Goal: Information Seeking & Learning: Learn about a topic

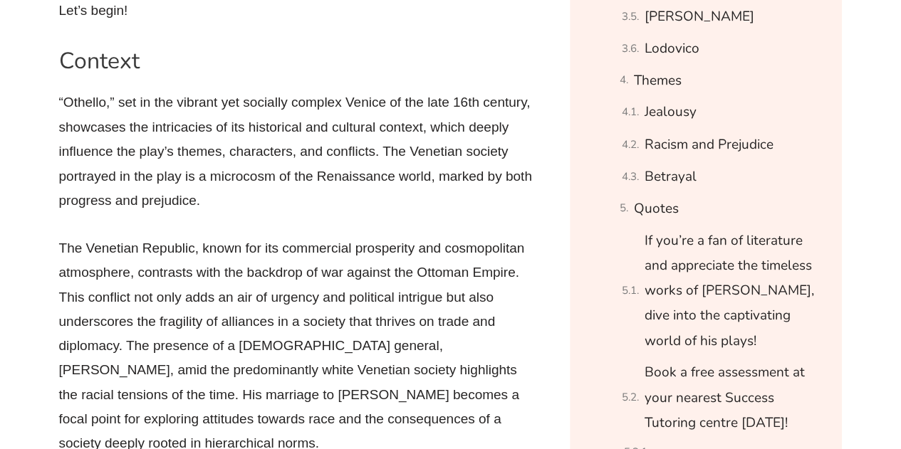
scroll to position [1190, 0]
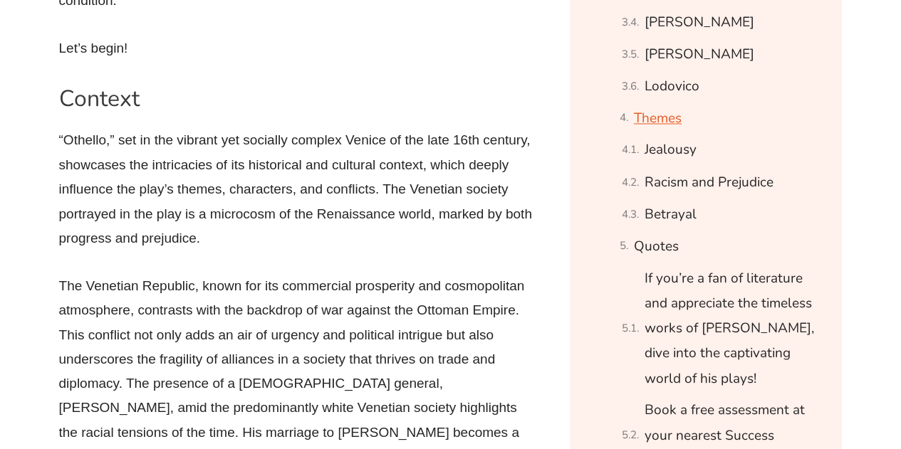
click at [648, 121] on link "Themes" at bounding box center [658, 118] width 48 height 25
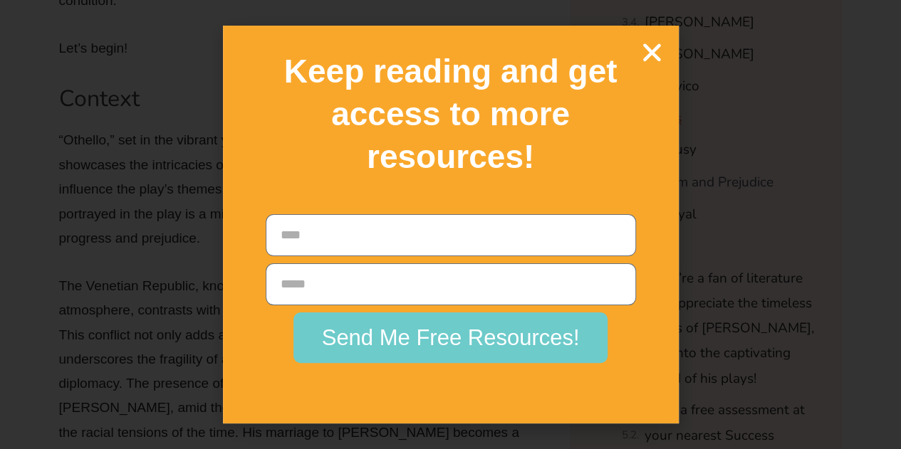
scroll to position [22770, 0]
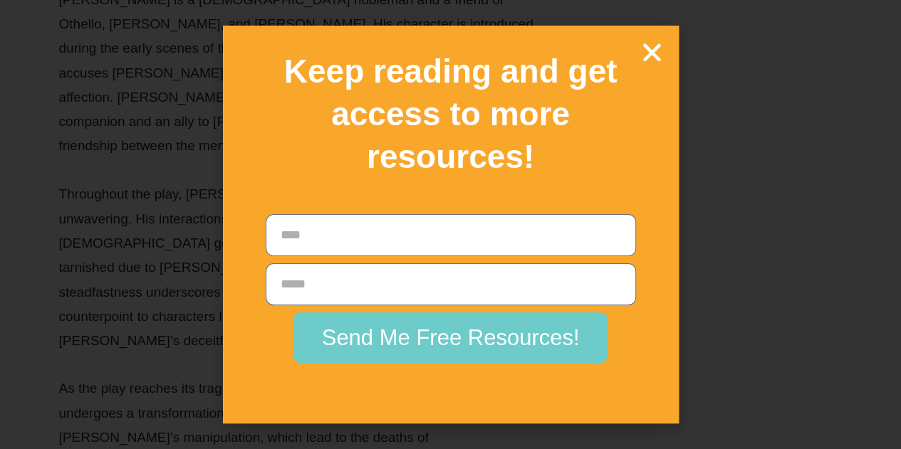
click at [655, 45] on icon "Close" at bounding box center [652, 52] width 25 height 25
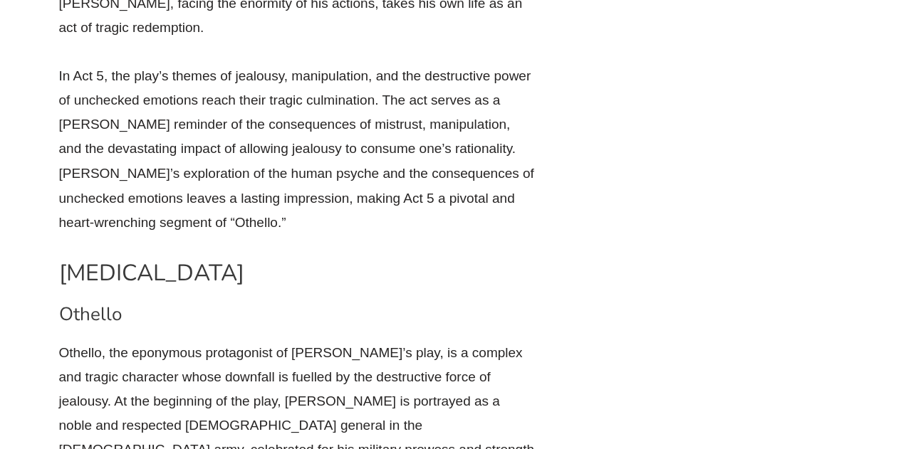
scroll to position [1808, 0]
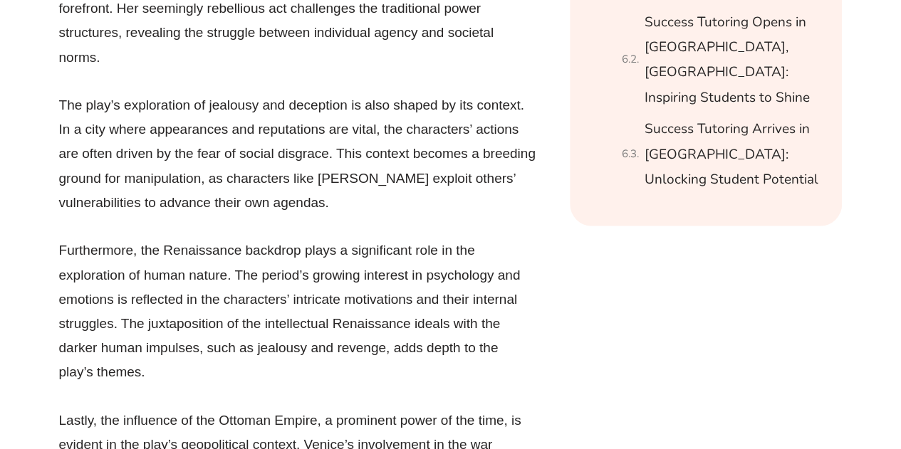
click at [405, 239] on p "Furthermore, the Renaissance backdrop plays a significant role in the explorati…" at bounding box center [297, 312] width 477 height 146
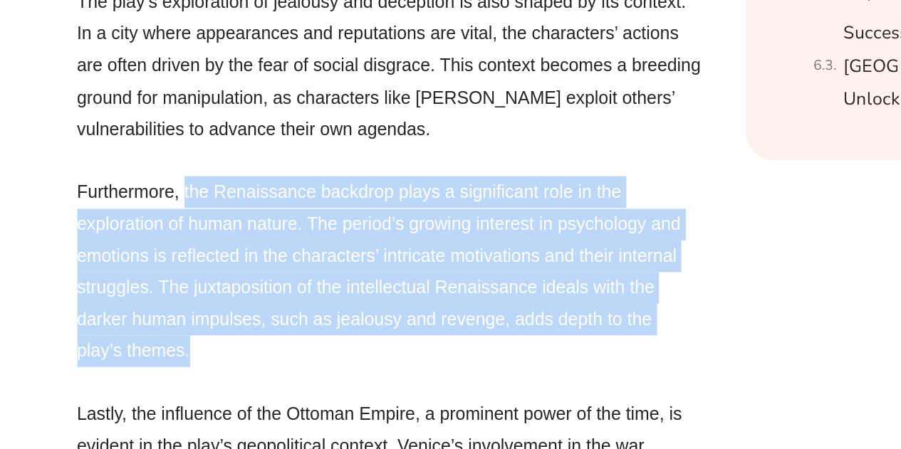
drag, startPoint x: 180, startPoint y: 323, endPoint x: 141, endPoint y: 197, distance: 132.7
click at [141, 239] on p "Furthermore, the Renaissance backdrop plays a significant role in the explorati…" at bounding box center [297, 312] width 477 height 146
copy p "the Renaissance backdrop plays a significant role in the exploration of human n…"
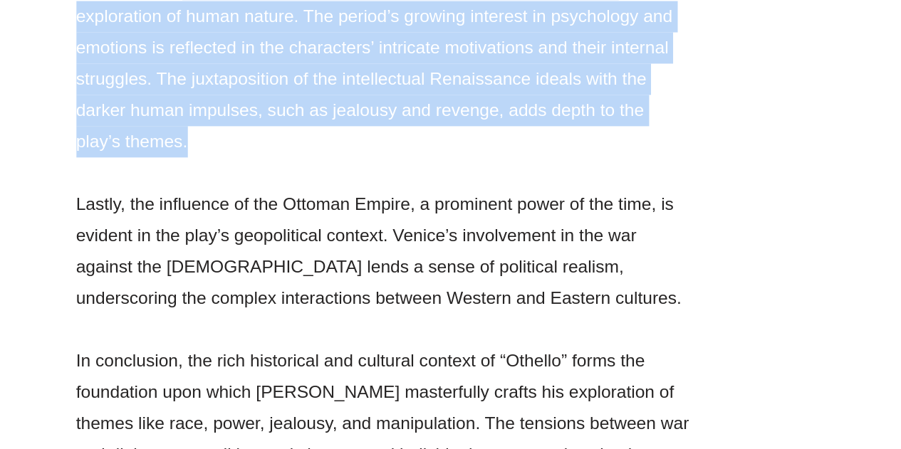
scroll to position [1970, 0]
click at [469, 169] on p "Furthermore, the Renaissance backdrop plays a significant role in the explorati…" at bounding box center [297, 150] width 477 height 146
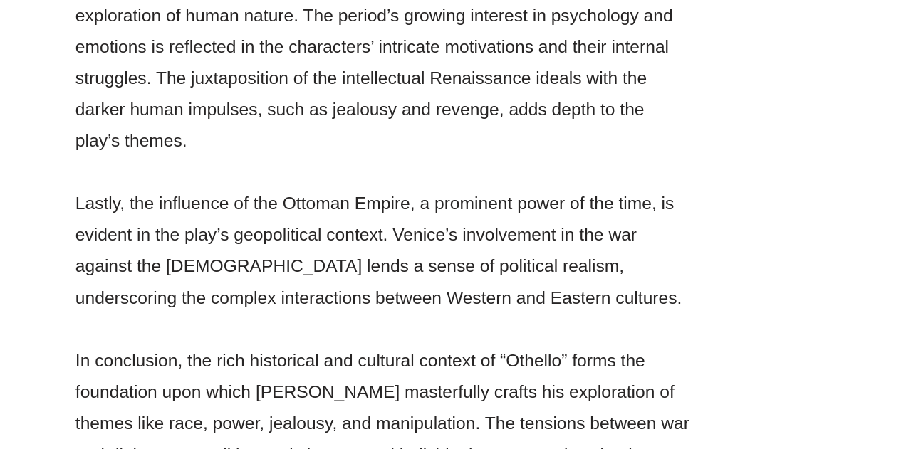
scroll to position [9247, 0]
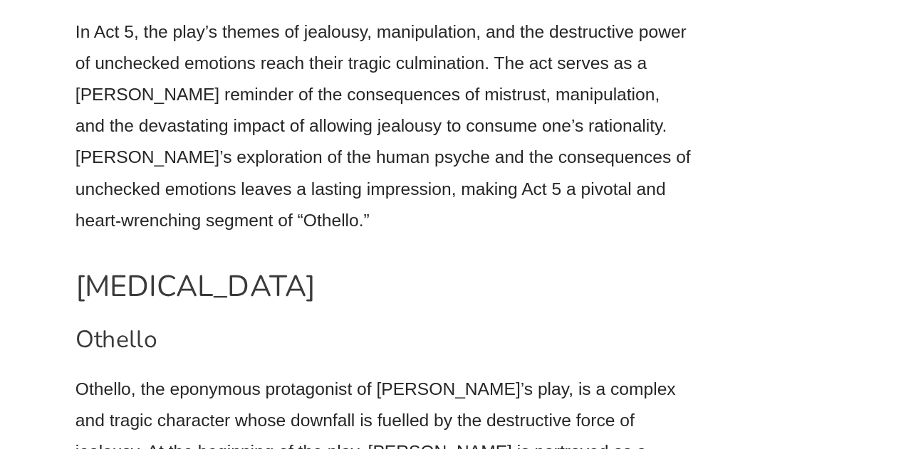
drag, startPoint x: 223, startPoint y: 403, endPoint x: 58, endPoint y: 251, distance: 224.8
copy p "[PERSON_NAME]’s character serves as a cautionary tale about the destructive pow…"
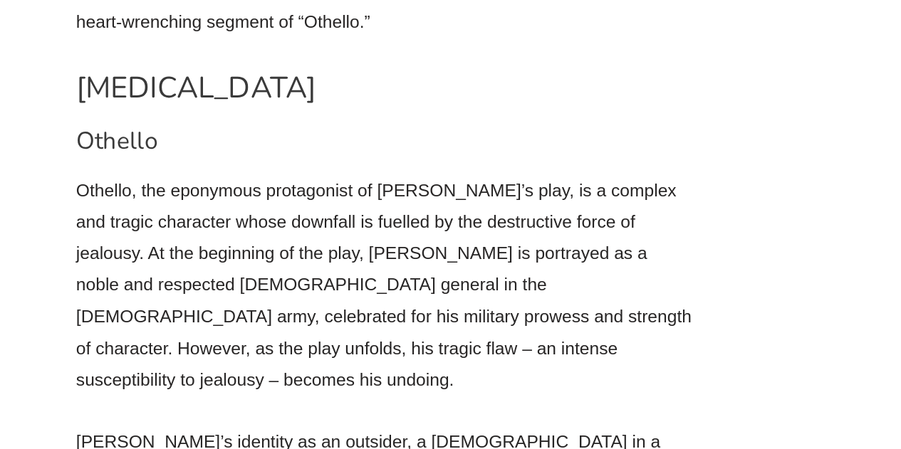
scroll to position [10498, 0]
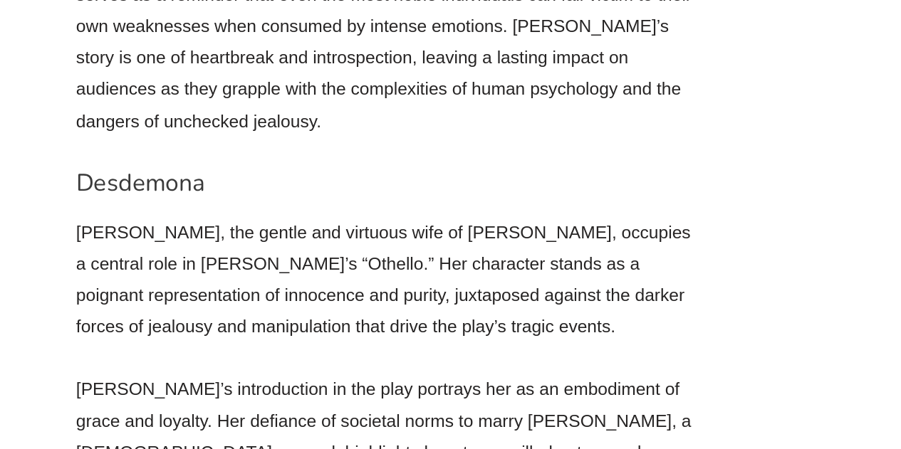
drag, startPoint x: 290, startPoint y: 282, endPoint x: 162, endPoint y: 220, distance: 141.8
drag, startPoint x: 282, startPoint y: 276, endPoint x: 51, endPoint y: 130, distance: 272.7
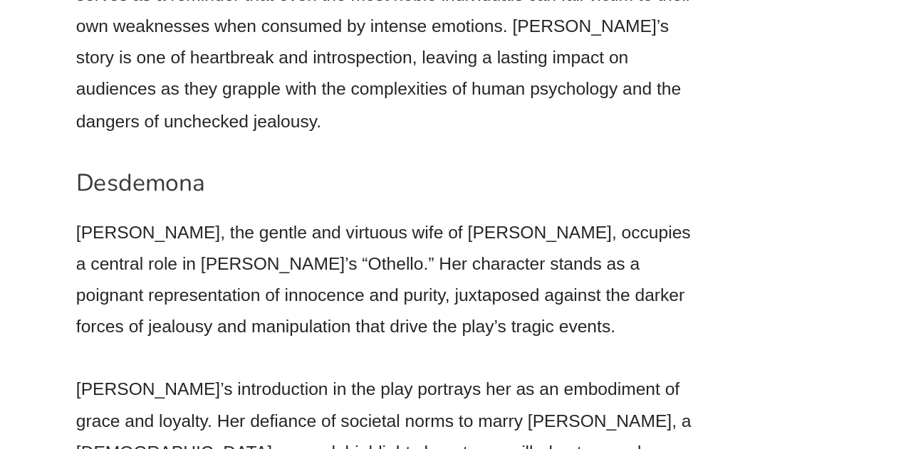
copy p "In conclusion, [PERSON_NAME]’s character embodies purity, innocence, and unwave…"
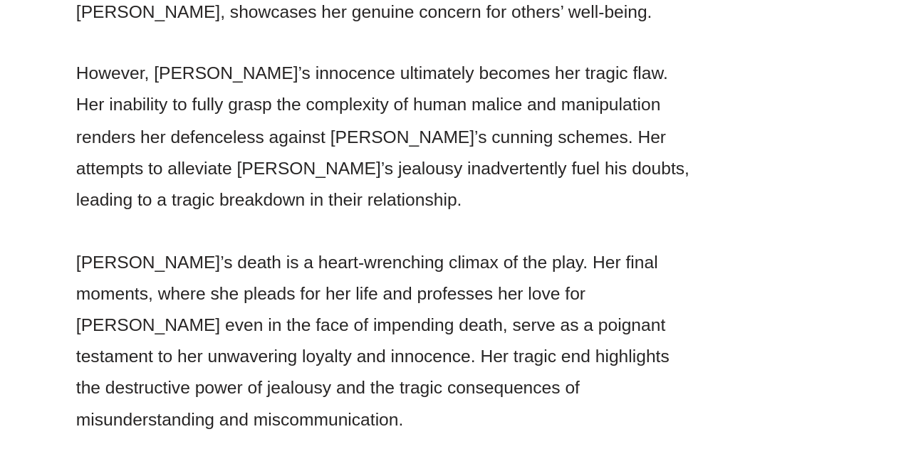
drag, startPoint x: 185, startPoint y: 355, endPoint x: 8, endPoint y: 244, distance: 209.3
copy p "[PERSON_NAME]’s rhetoric is marked by its deceptive eloquence. His soliloquies …"
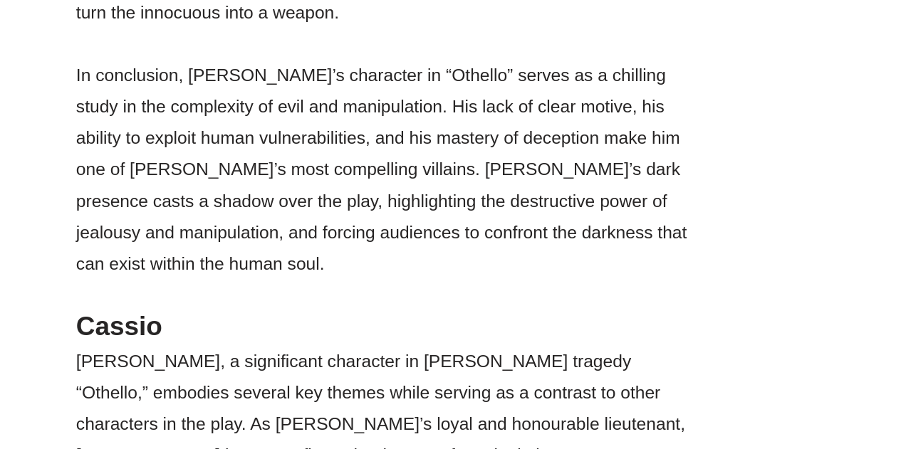
drag, startPoint x: 390, startPoint y: 301, endPoint x: 41, endPoint y: 199, distance: 363.4
copy p "In conclusion, [PERSON_NAME] character in “Othello” embodies the themes of mani…"
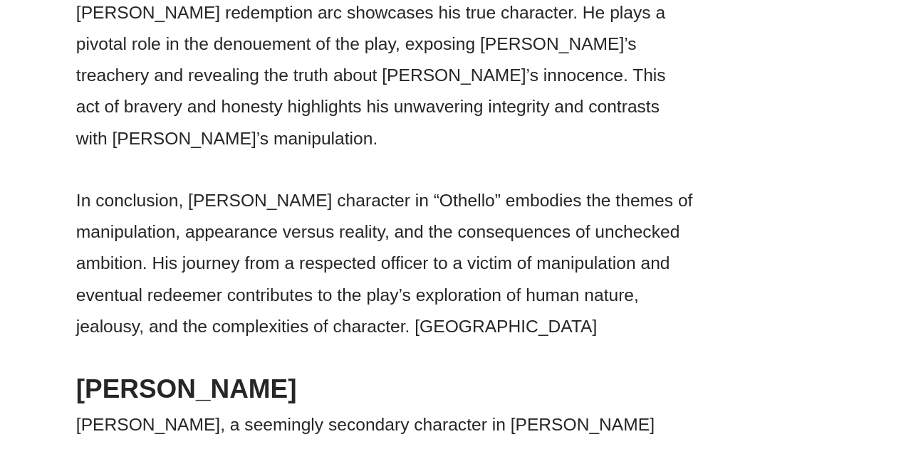
drag, startPoint x: 243, startPoint y: 304, endPoint x: 17, endPoint y: 132, distance: 284.1
copy p "In conclusion, [PERSON_NAME]’s character arc in “Othello” serves as a powerful …"
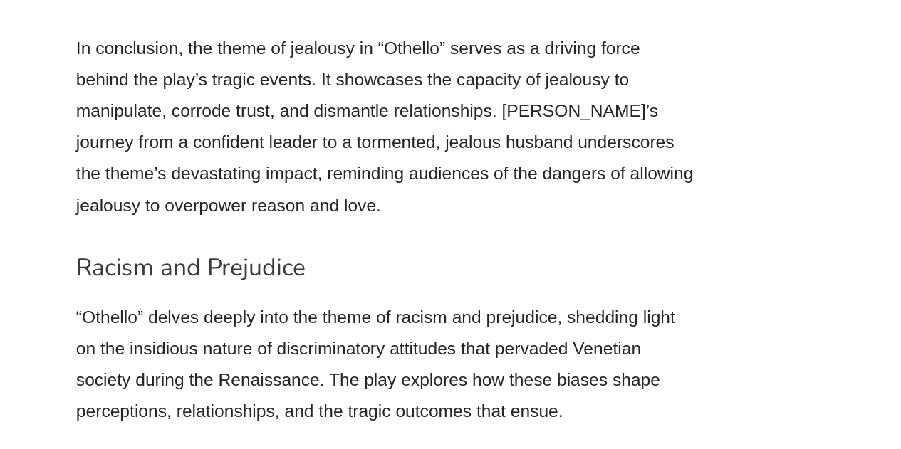
scroll to position [25969, 0]
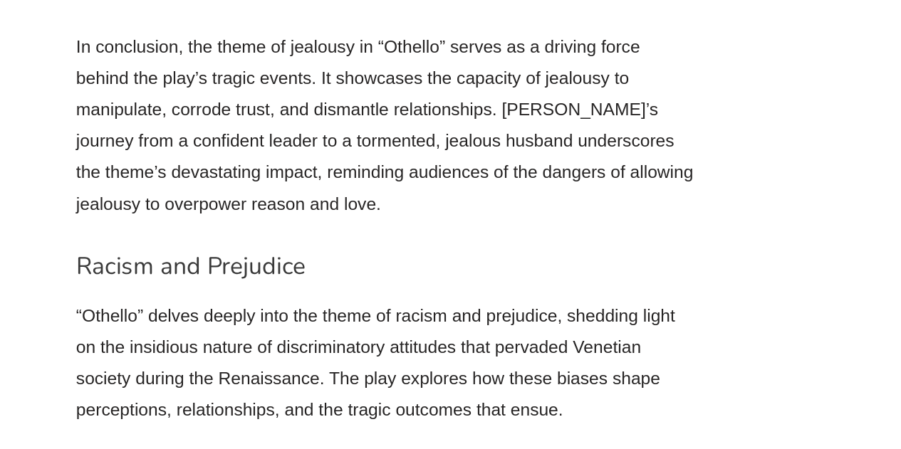
drag, startPoint x: 224, startPoint y: 338, endPoint x: 22, endPoint y: 199, distance: 245.4
drag, startPoint x: 214, startPoint y: 349, endPoint x: 40, endPoint y: 199, distance: 229.9
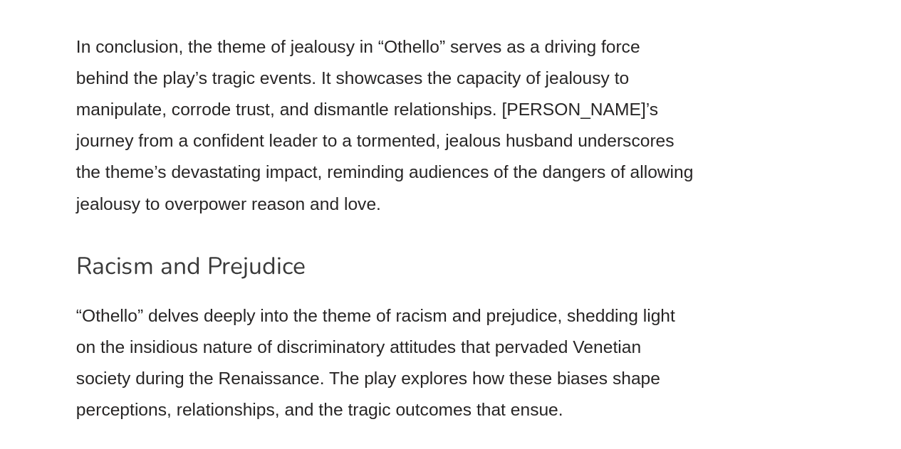
copy p "In conclusion, the theme of appearance versus reality in “Othello” delves into …"
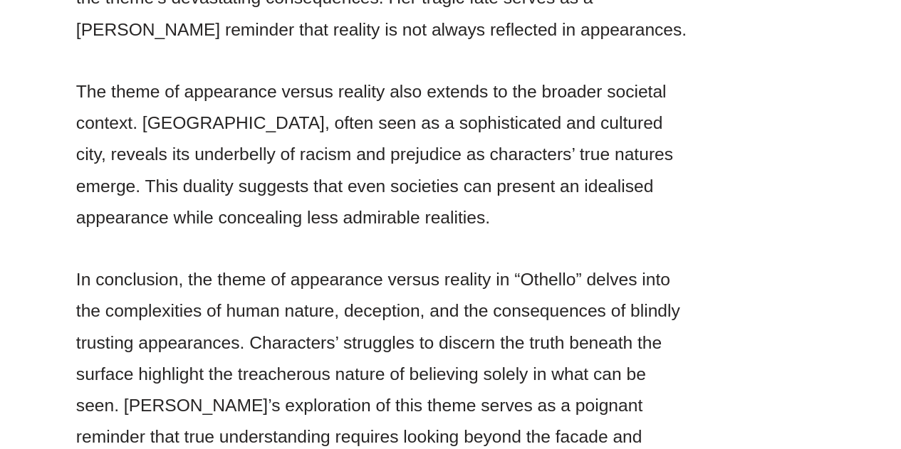
scroll to position [28232, 0]
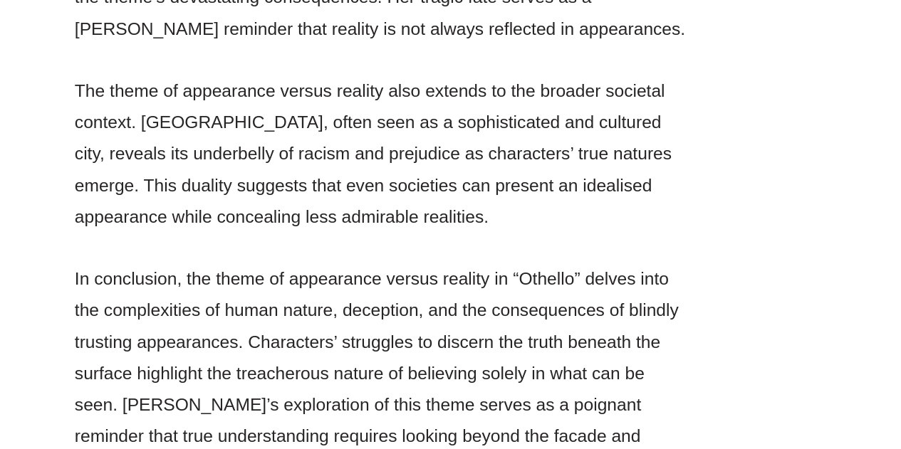
drag, startPoint x: 428, startPoint y: 376, endPoint x: 43, endPoint y: 202, distance: 423.0
copy p "In conclusion, the theme of justice and revenge in “Othello” serves as a comple…"
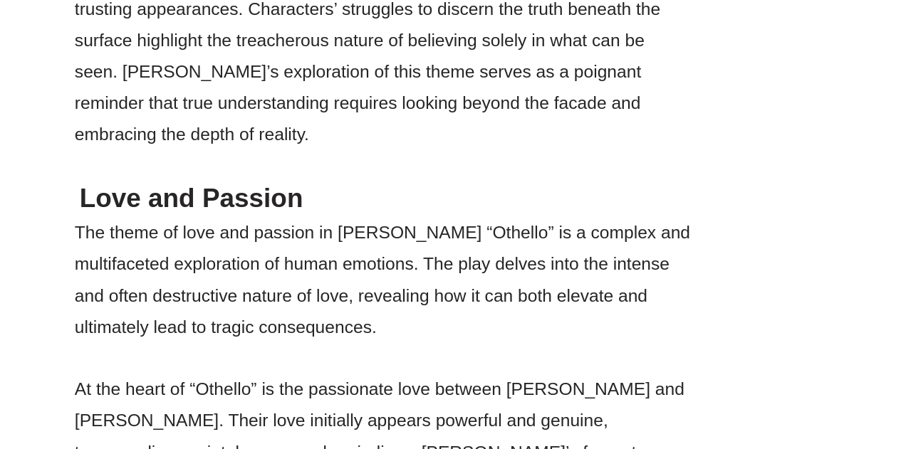
scroll to position [28488, 0]
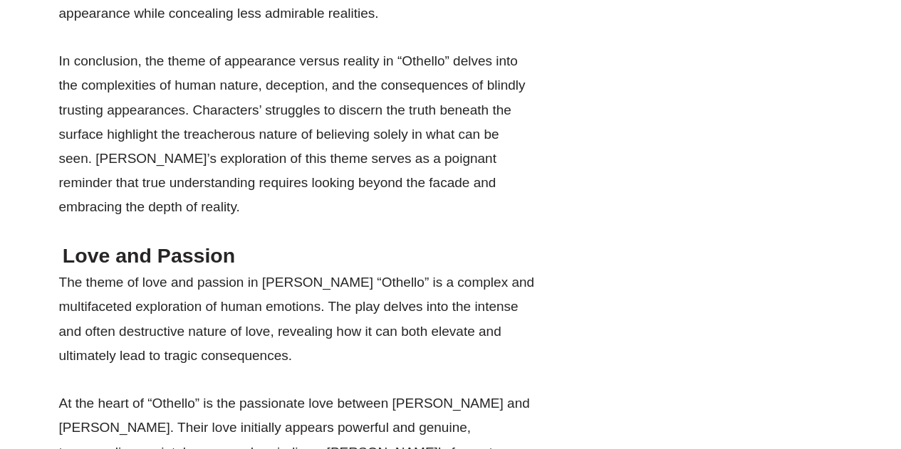
scroll to position [1190, 0]
